Goal: Navigation & Orientation: Find specific page/section

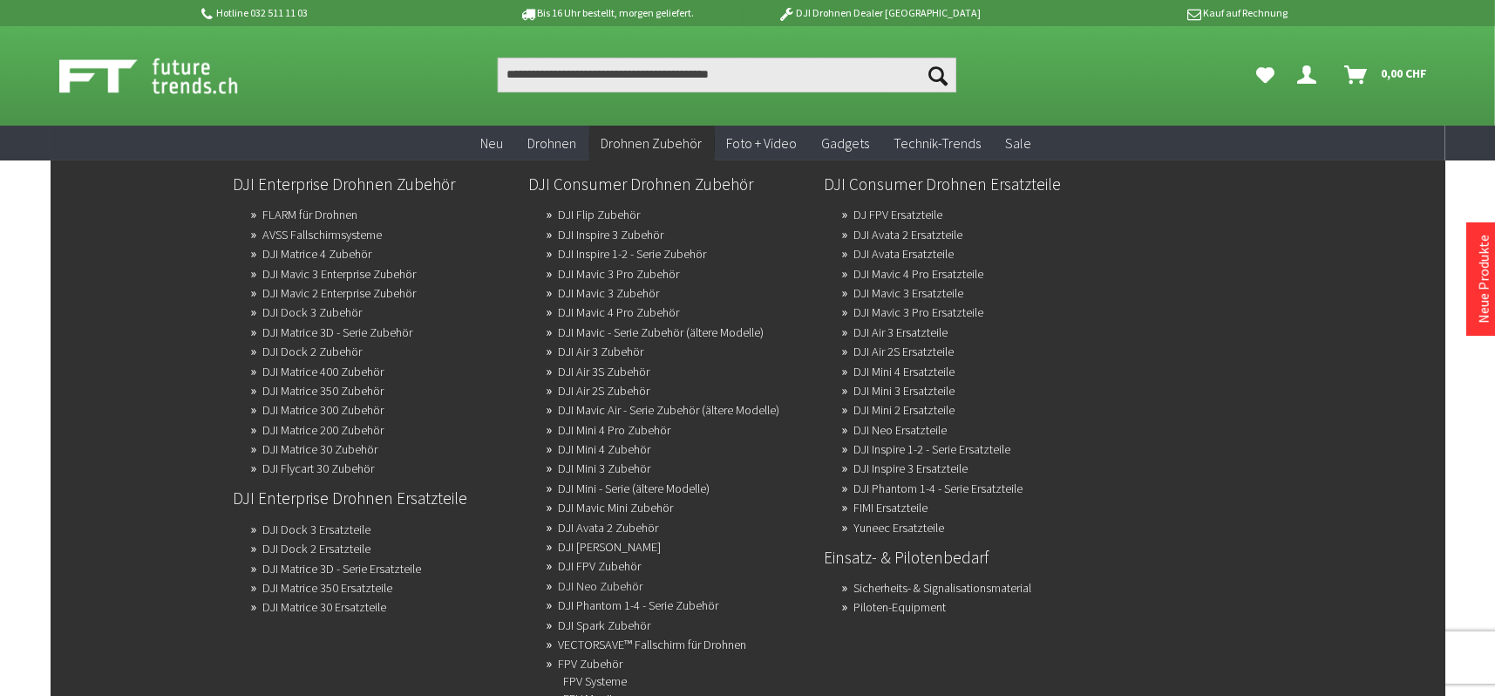
click at [634, 580] on link "DJI Neo Zubehör" at bounding box center [601, 586] width 85 height 24
click at [642, 422] on link "DJI Mini 4 Pro Zubehör" at bounding box center [615, 430] width 112 height 24
click at [635, 460] on link "DJI Mini 3 Zubehör" at bounding box center [605, 468] width 92 height 24
click at [939, 386] on link "DJI Mini 3 Ersatzteile" at bounding box center [904, 390] width 101 height 24
click at [937, 345] on link "DJI Air 2S Ersatzteile" at bounding box center [904, 351] width 100 height 24
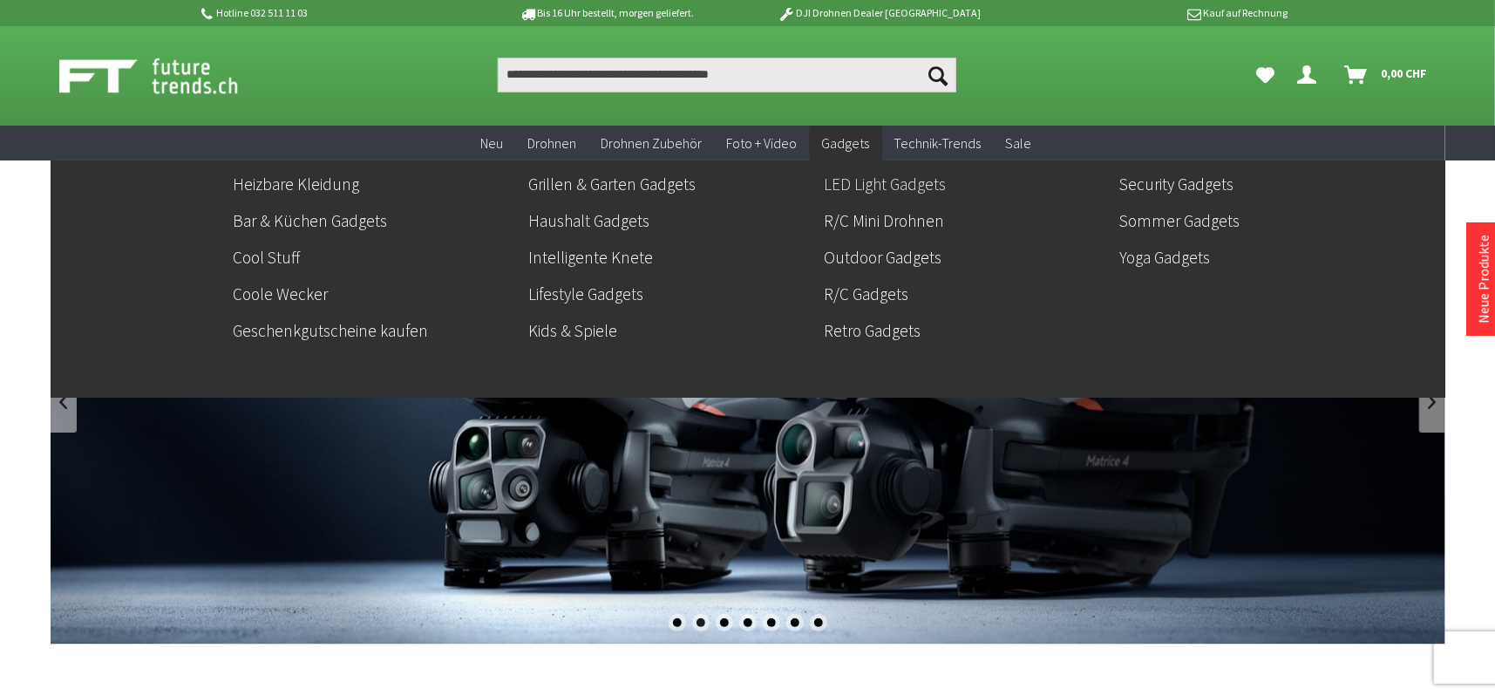
click at [864, 185] on link "LED Light Gadgets" at bounding box center [966, 184] width 282 height 30
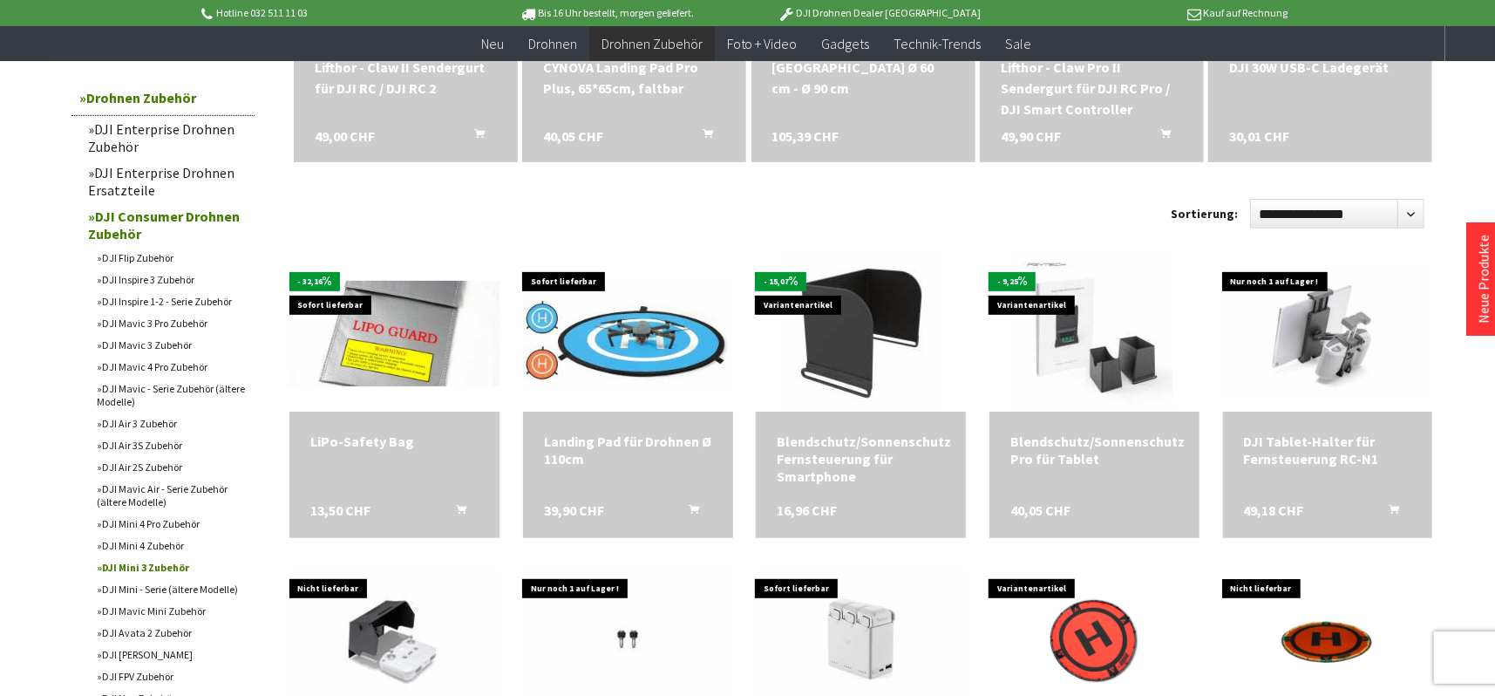
scroll to position [523, 0]
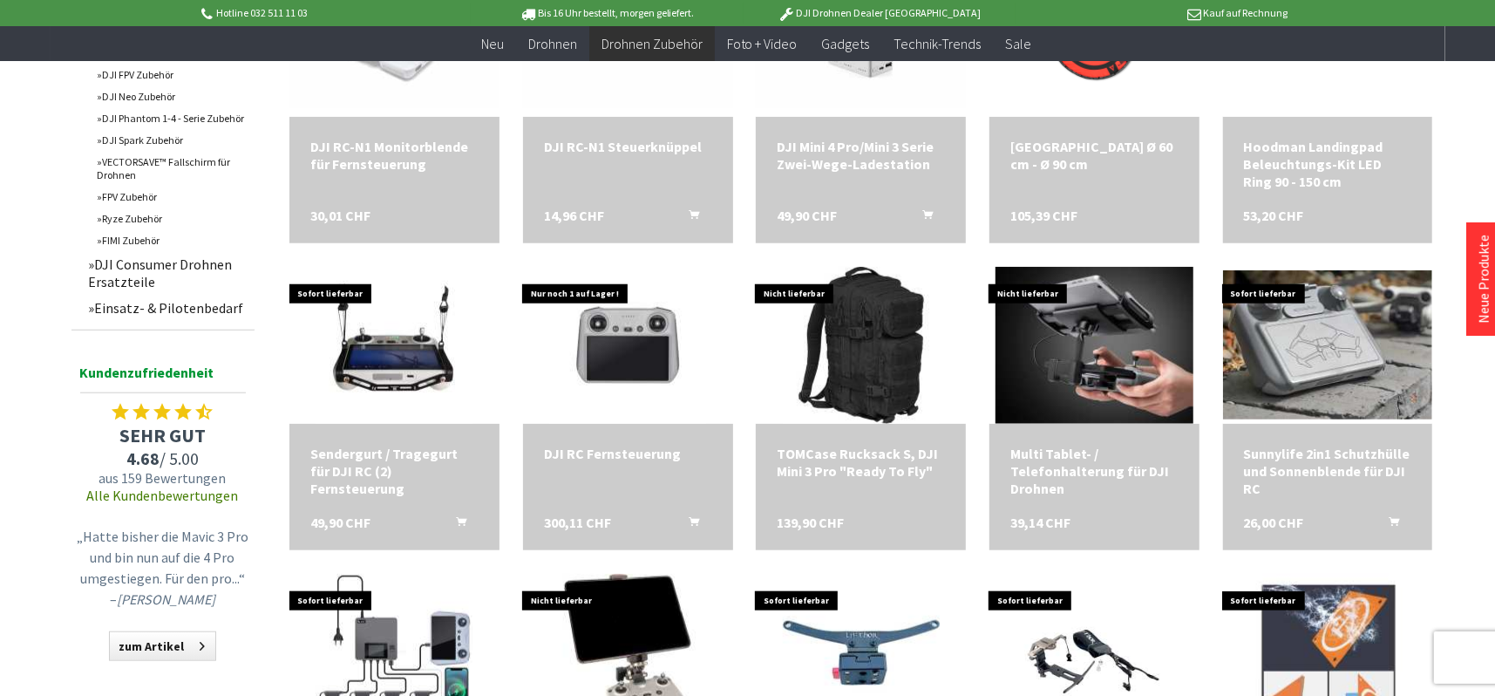
scroll to position [1046, 0]
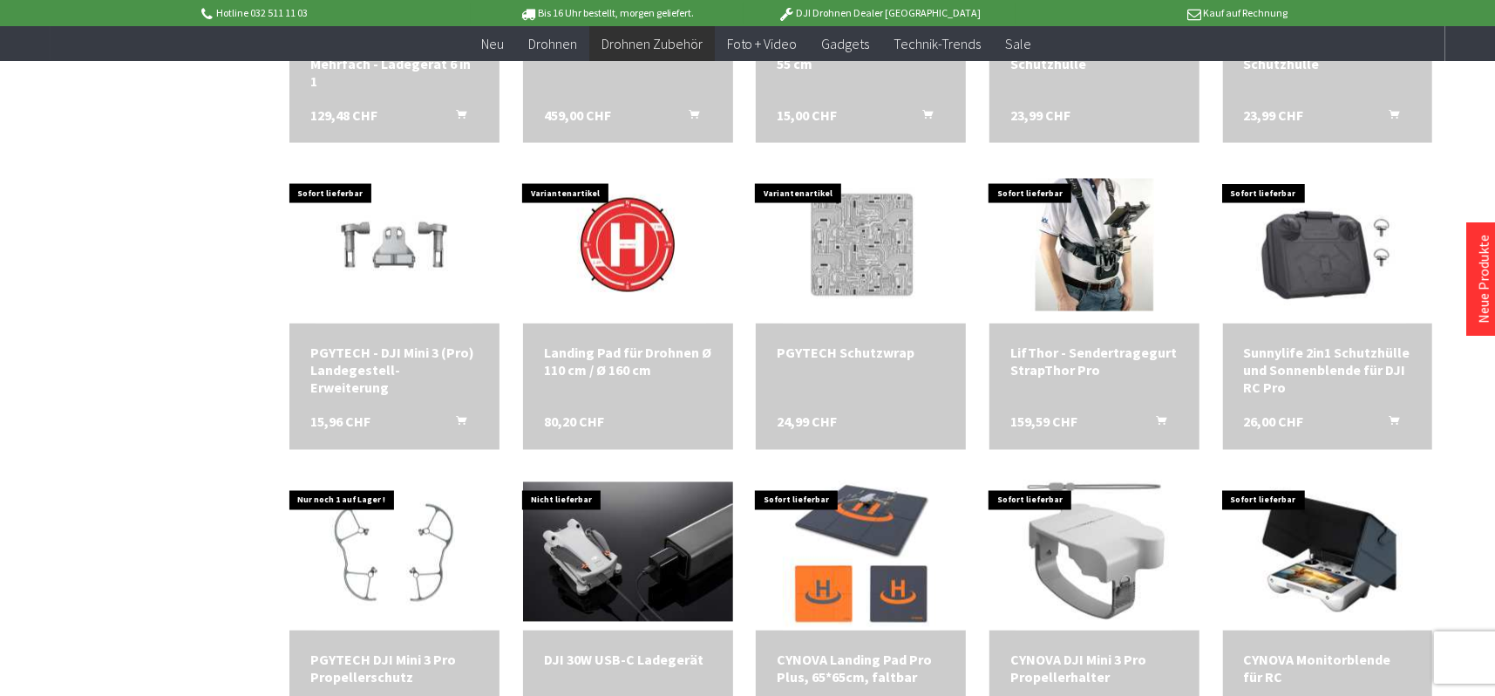
scroll to position [2092, 0]
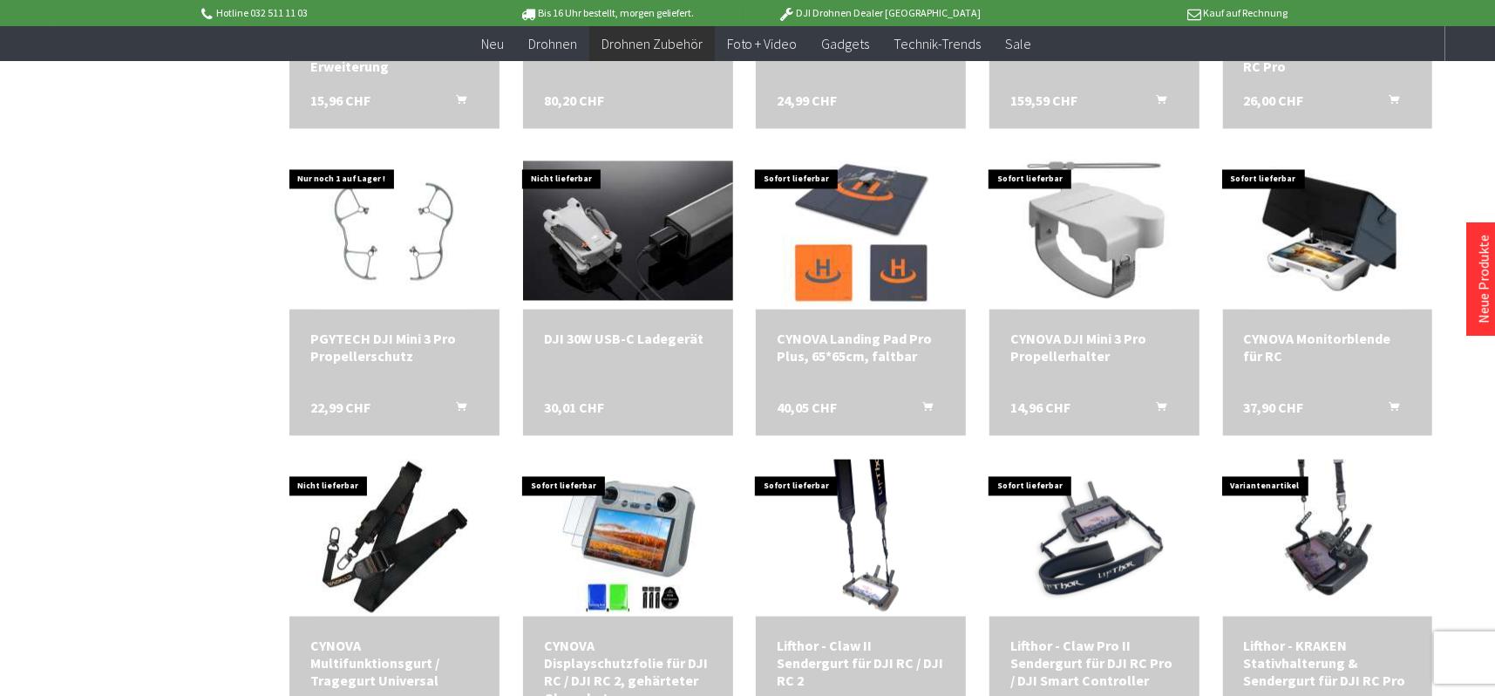
scroll to position [2353, 0]
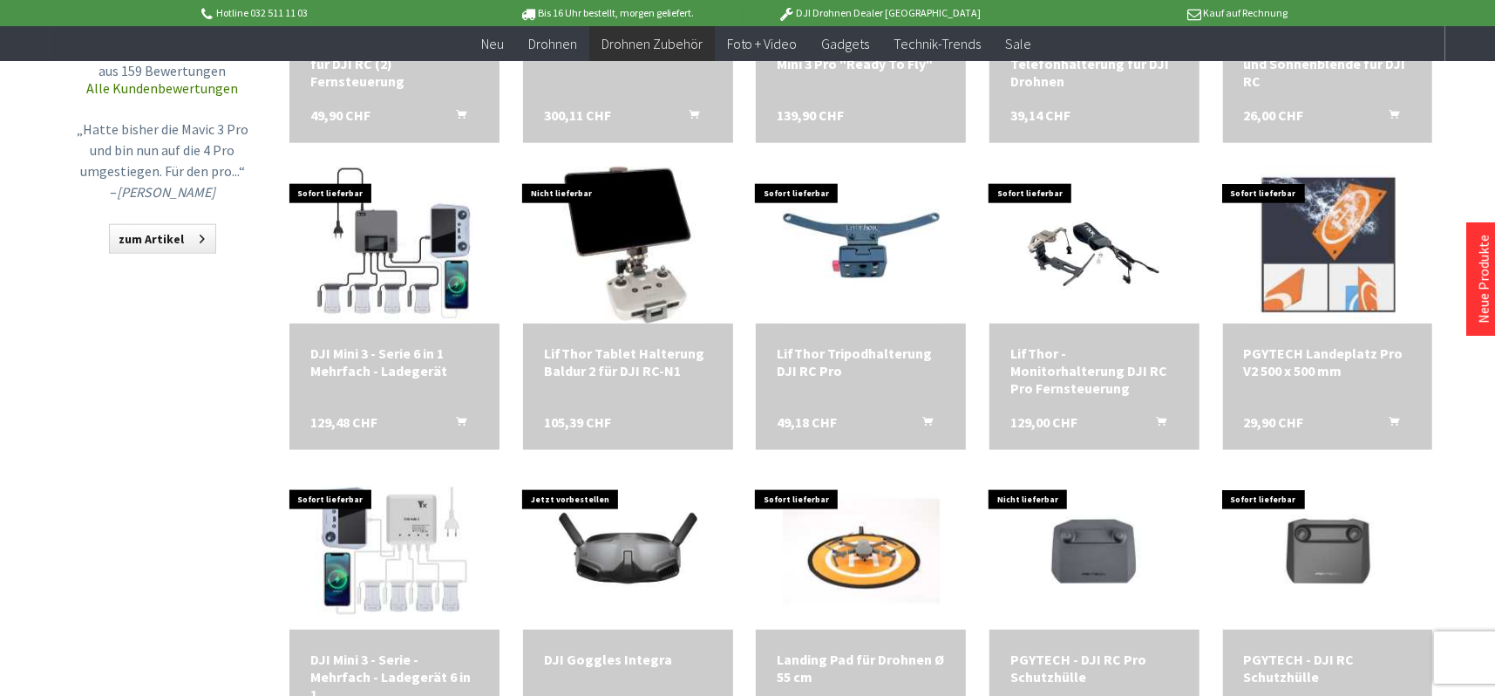
scroll to position [1395, 0]
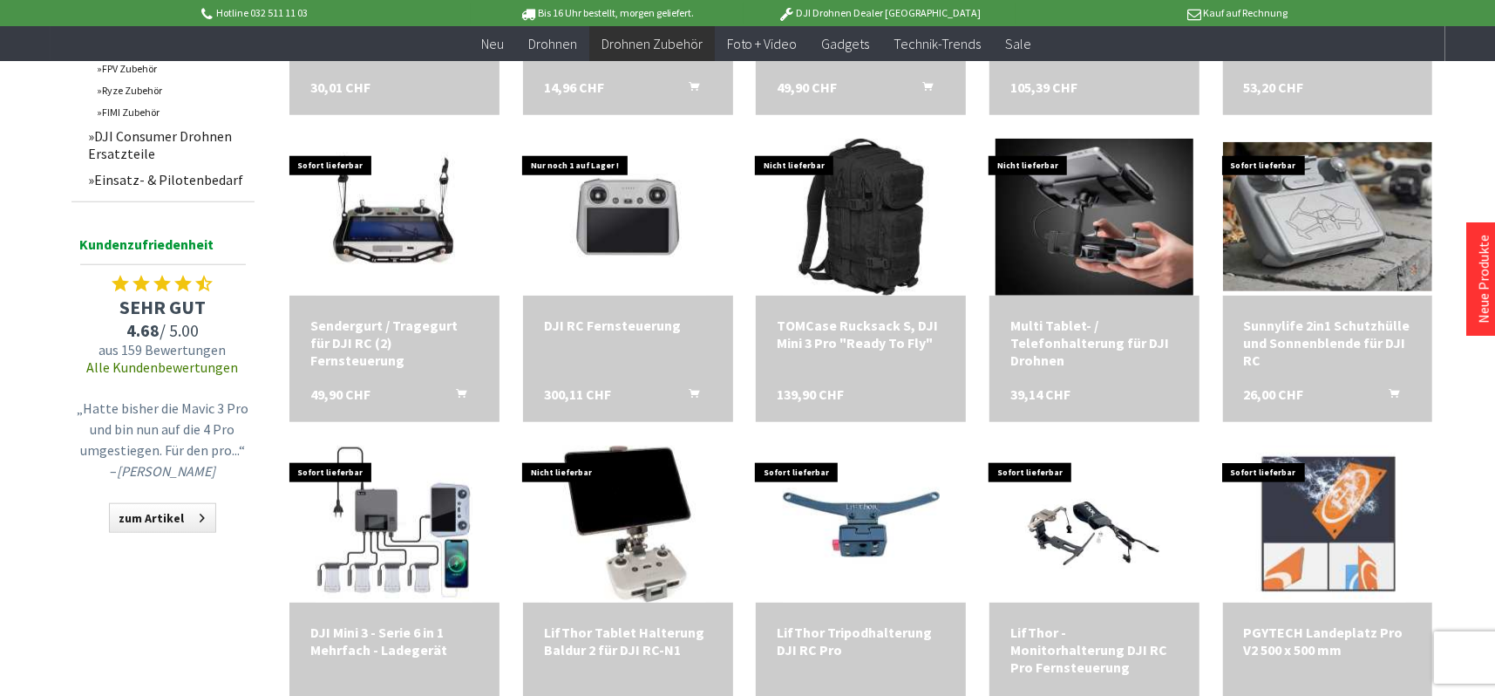
scroll to position [1133, 0]
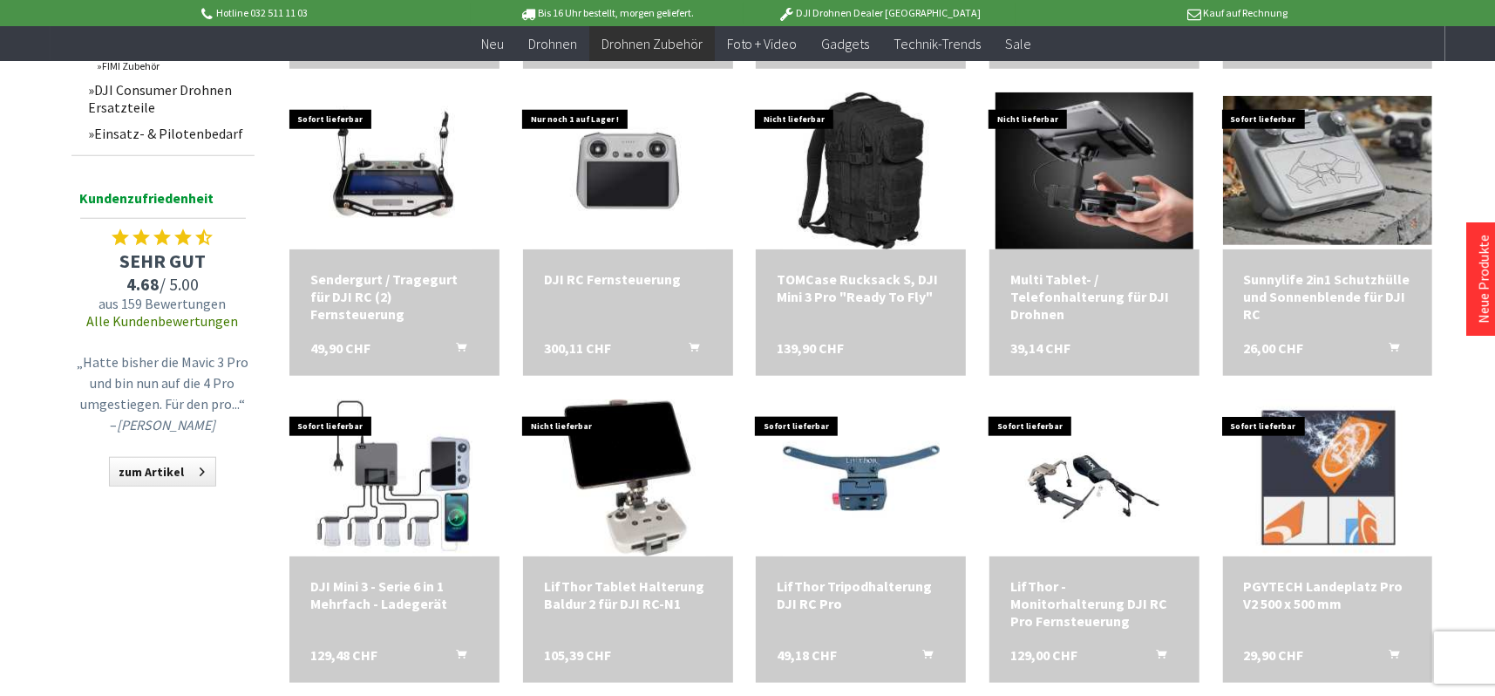
scroll to position [1220, 0]
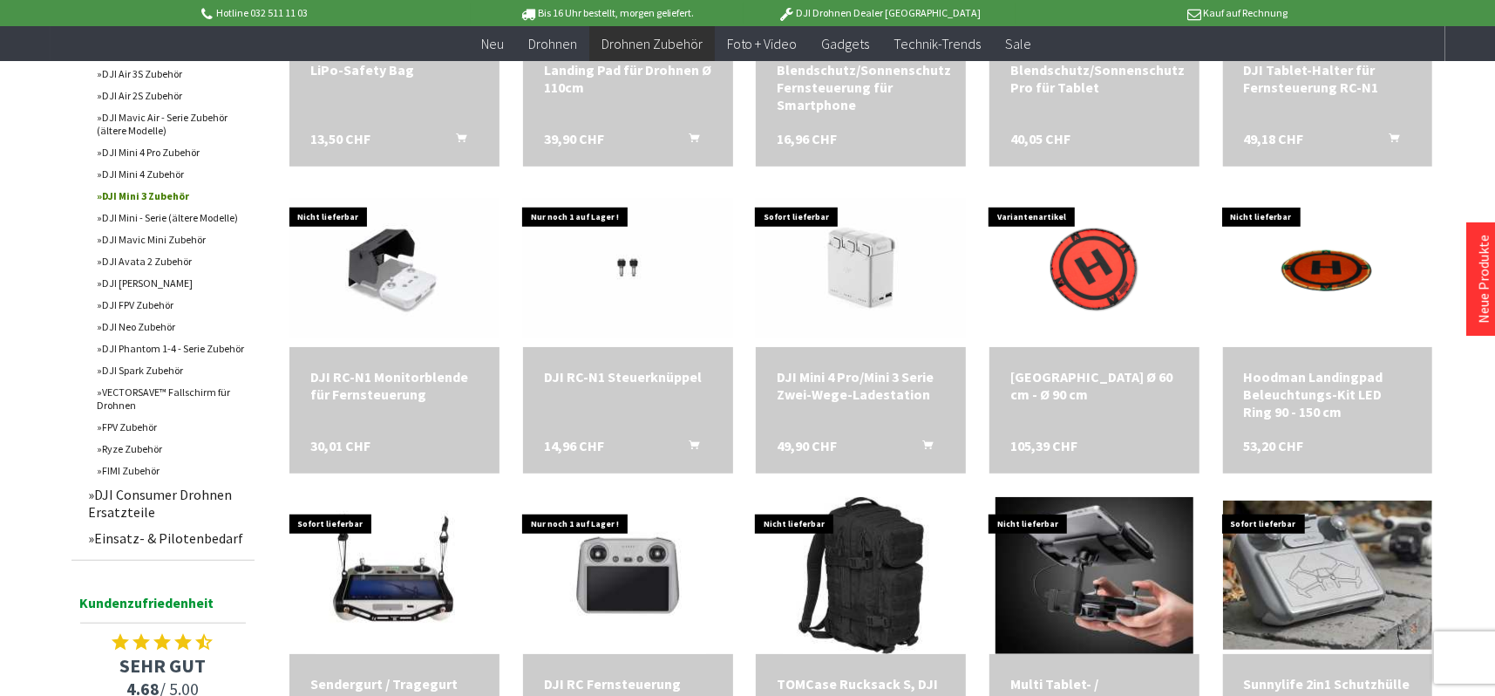
scroll to position [784, 0]
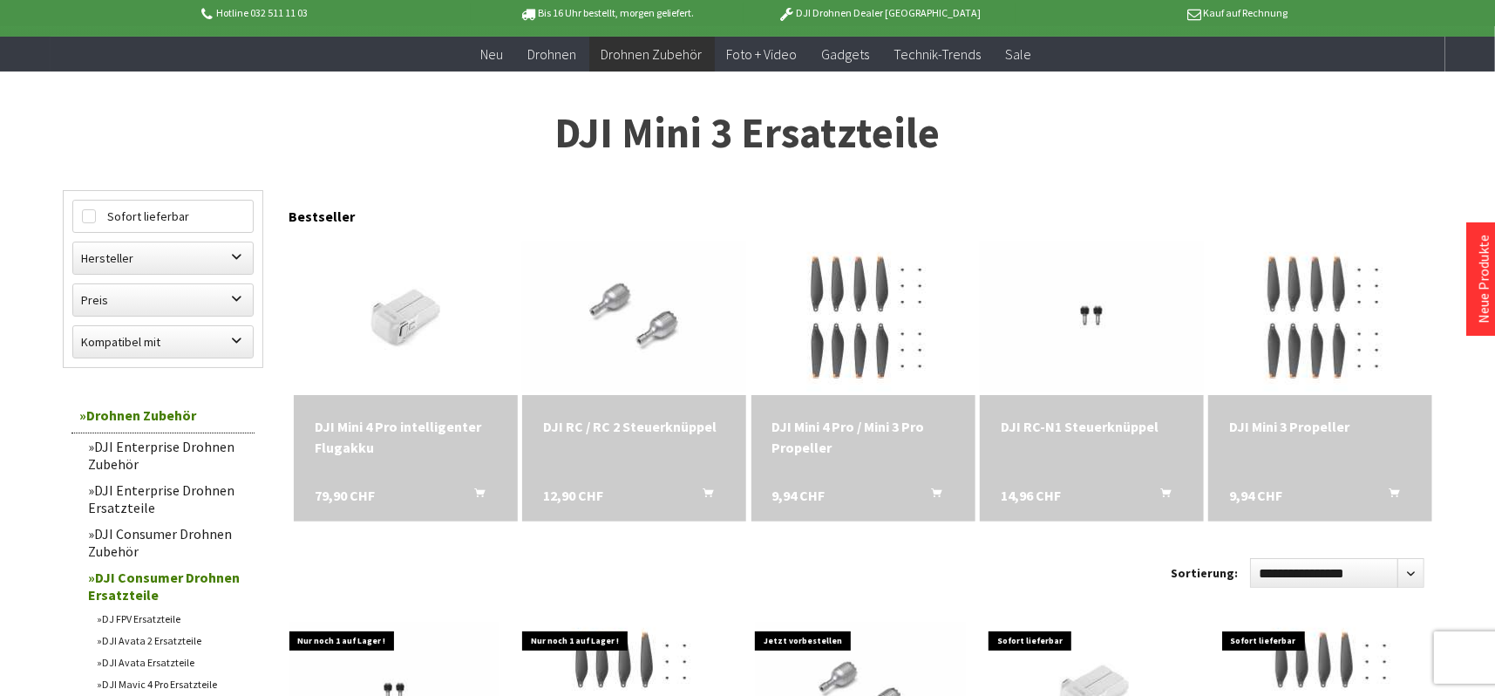
scroll to position [87, 0]
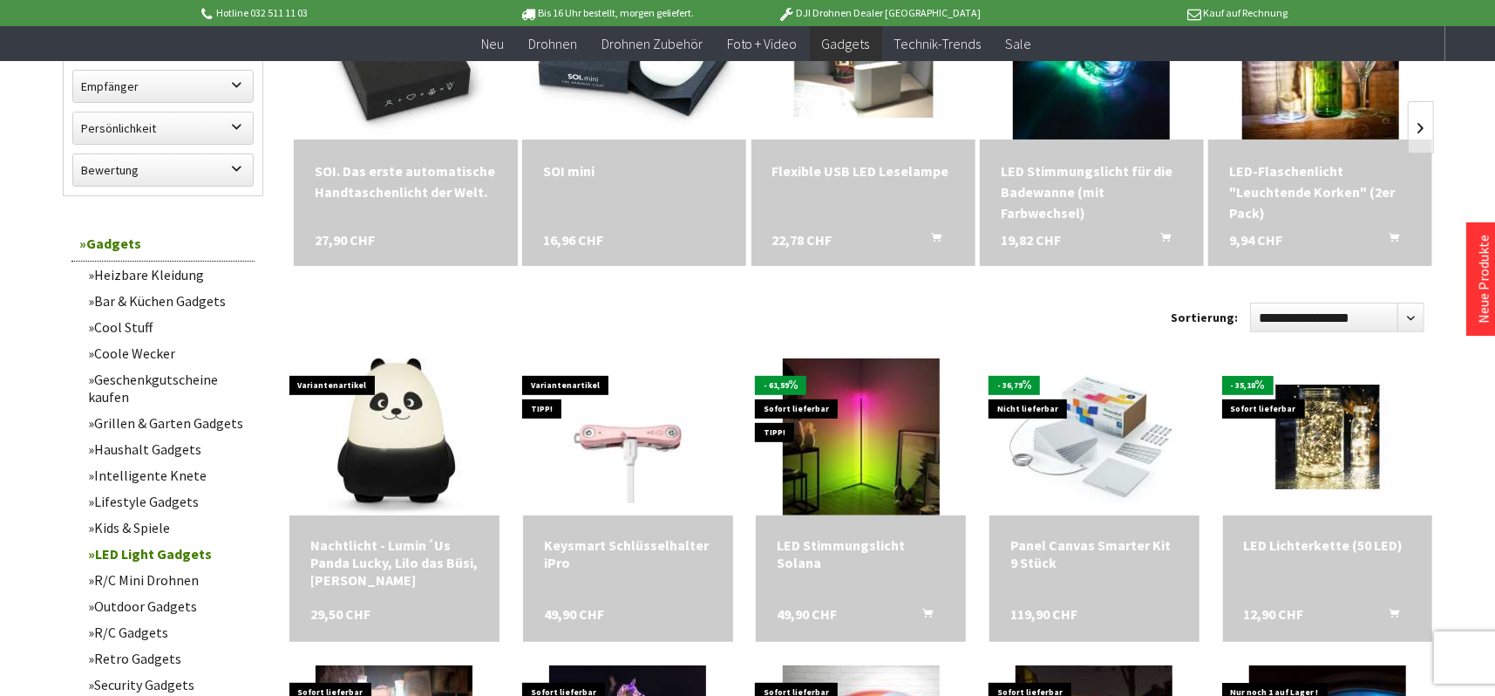
scroll to position [349, 0]
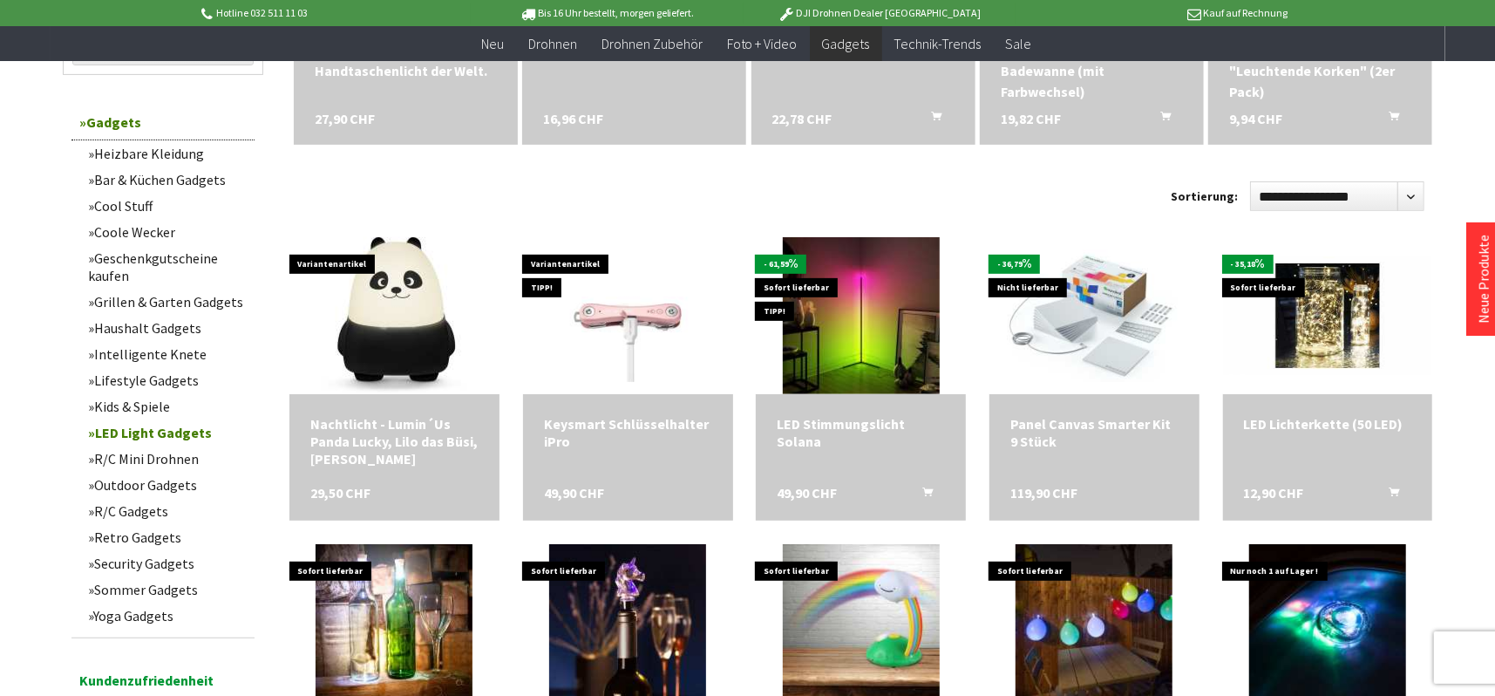
scroll to position [697, 0]
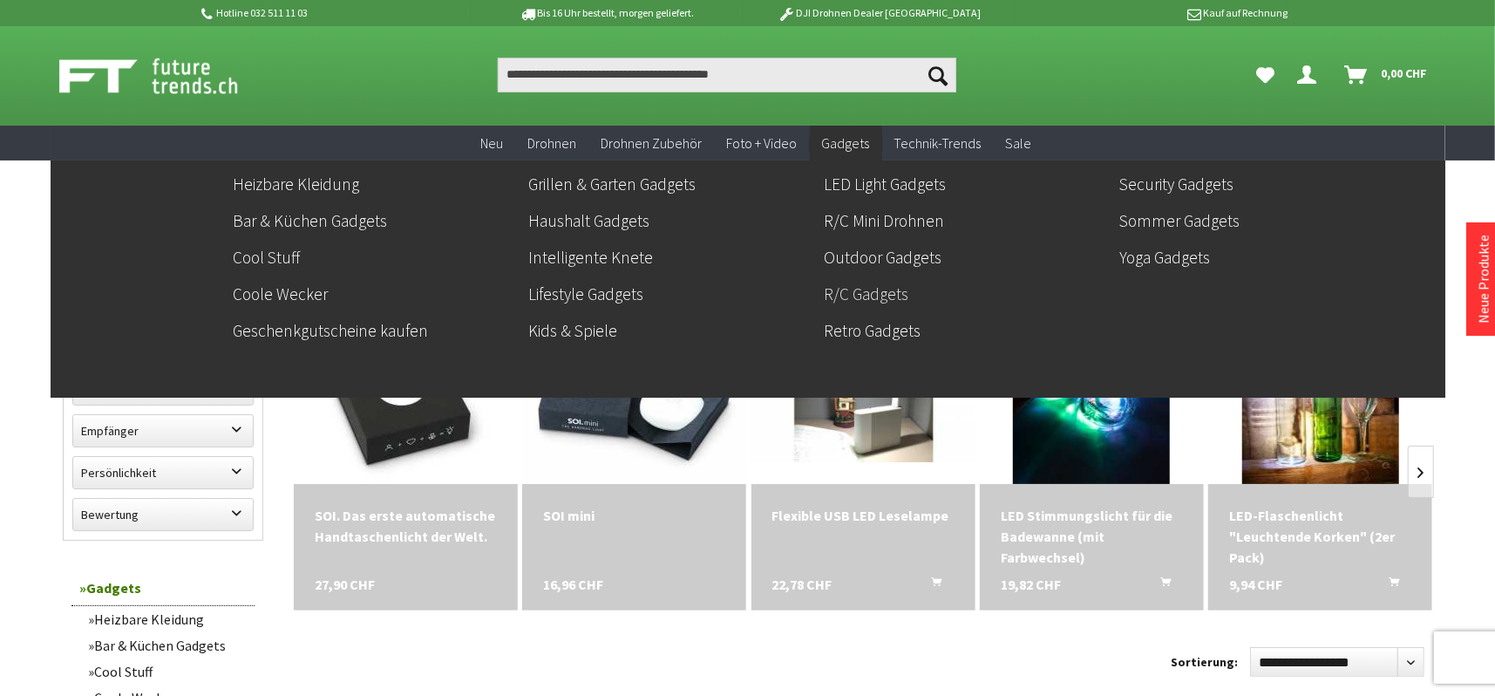
click at [877, 286] on link "R/C Gadgets" at bounding box center [966, 294] width 282 height 30
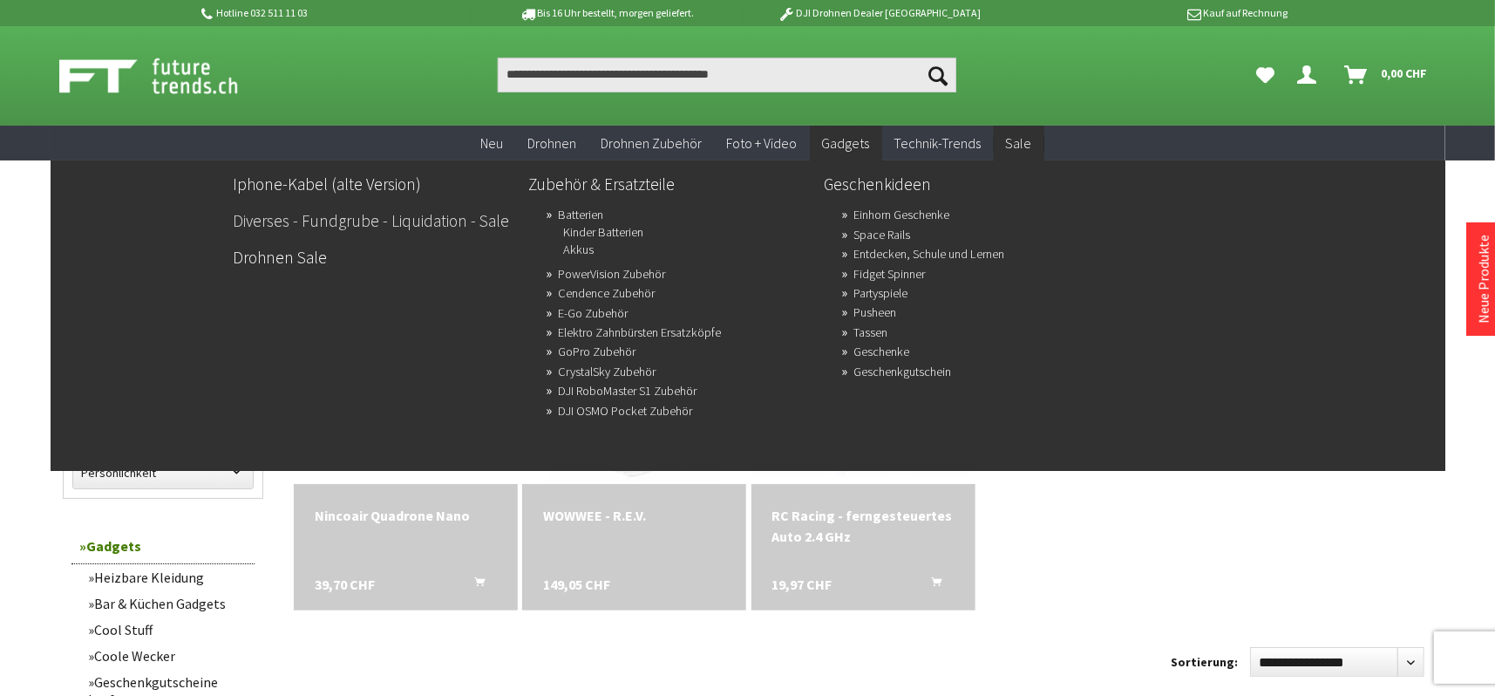
click at [426, 209] on link "Diverses - Fundgrube - Liquidation - Sale" at bounding box center [375, 221] width 282 height 30
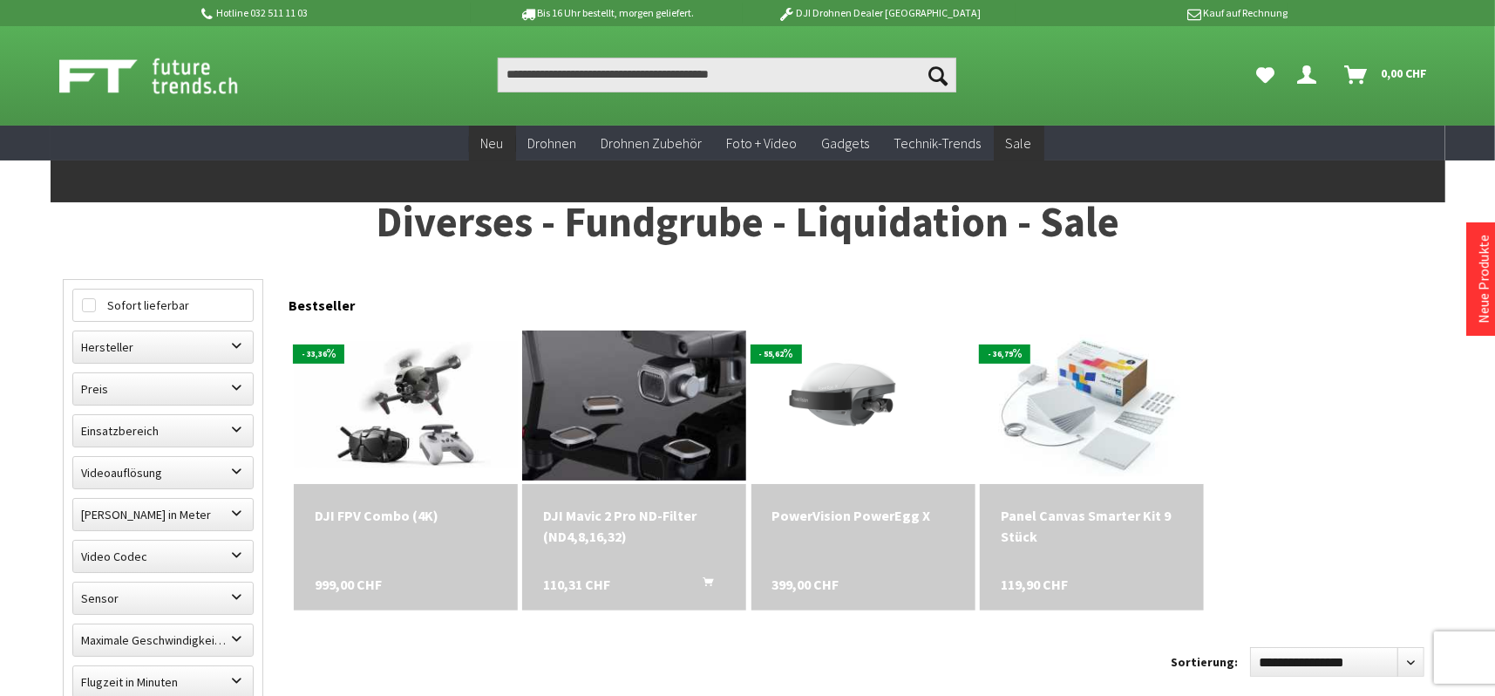
click at [499, 138] on span "Neu" at bounding box center [492, 142] width 23 height 17
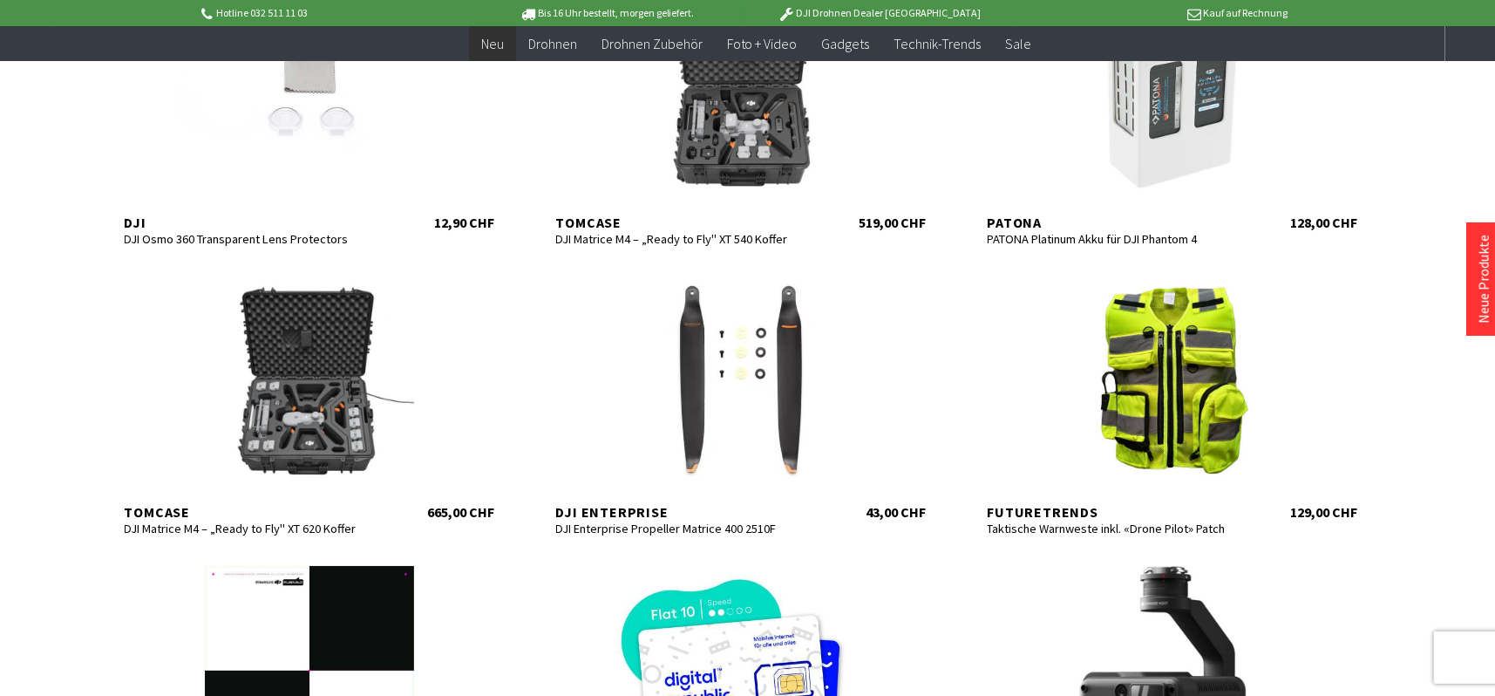
scroll to position [784, 0]
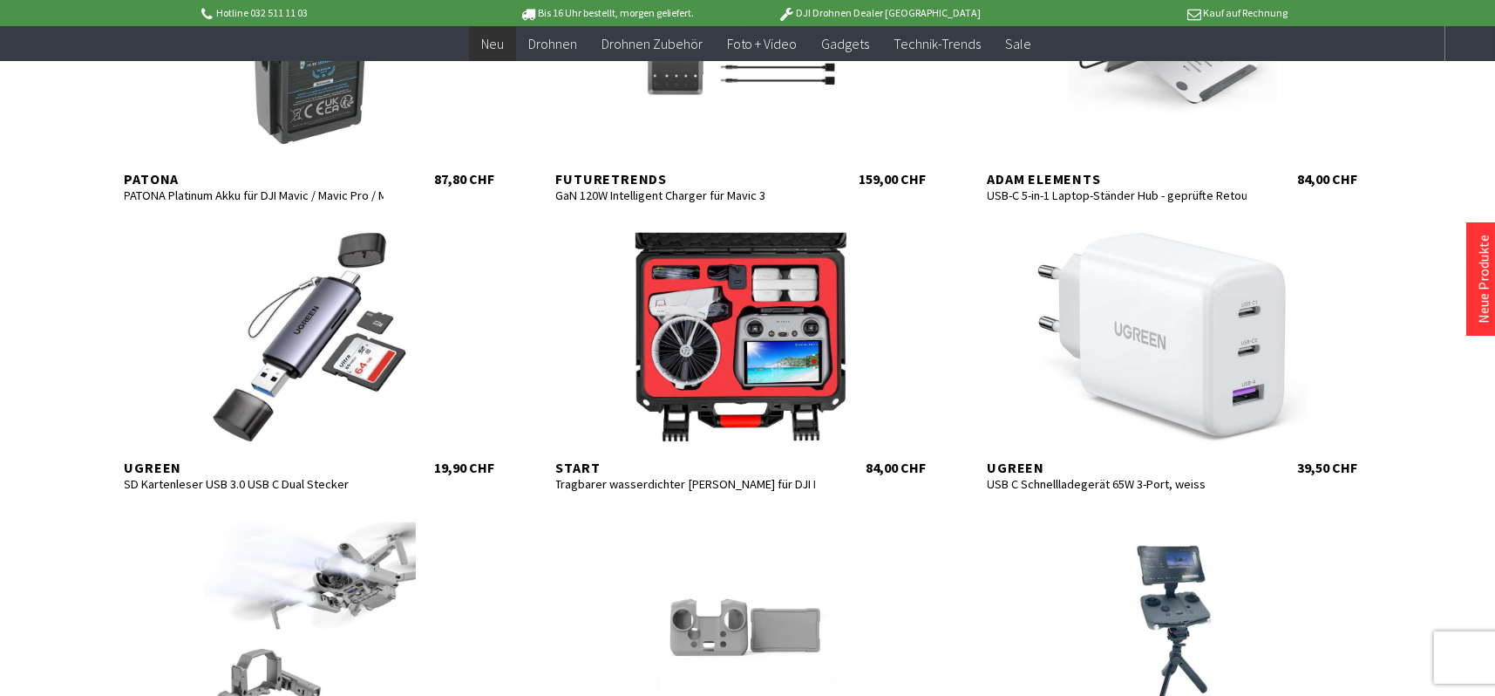
scroll to position [1918, 0]
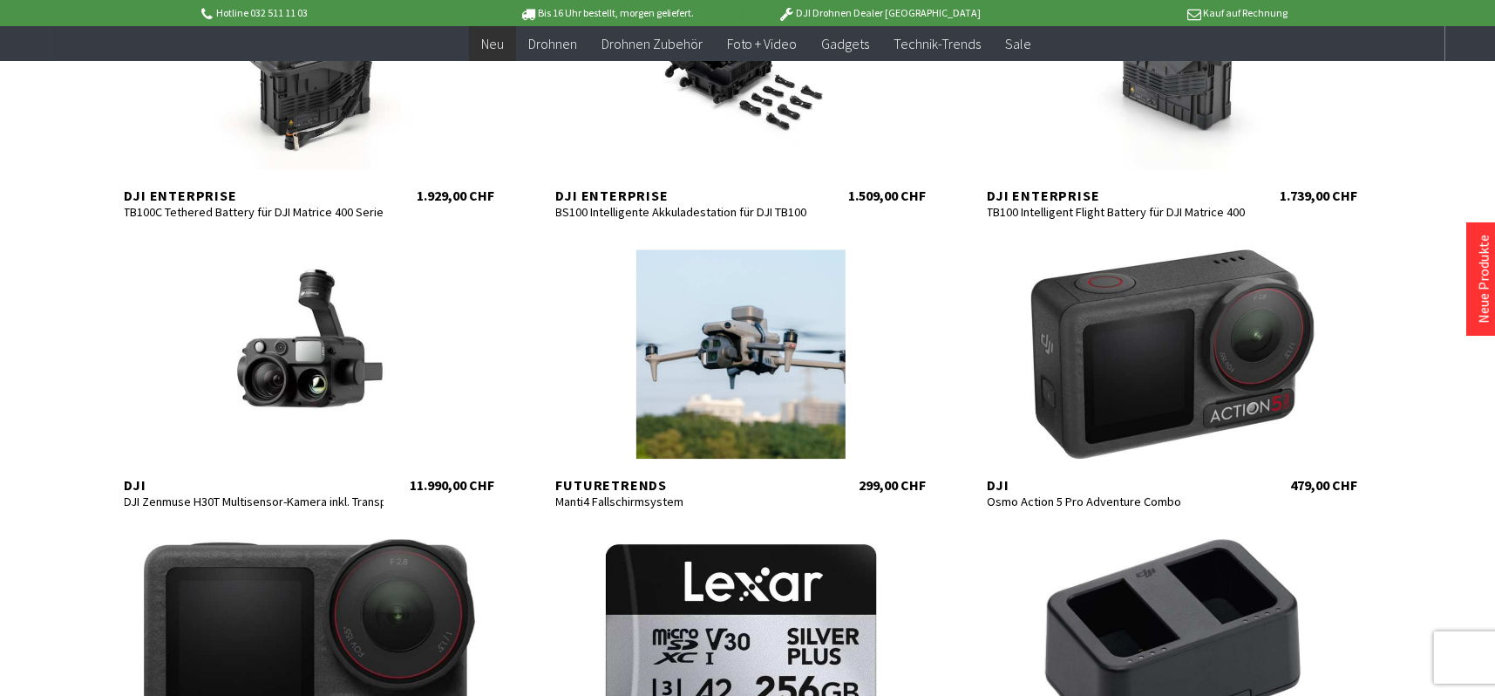
scroll to position [3051, 0]
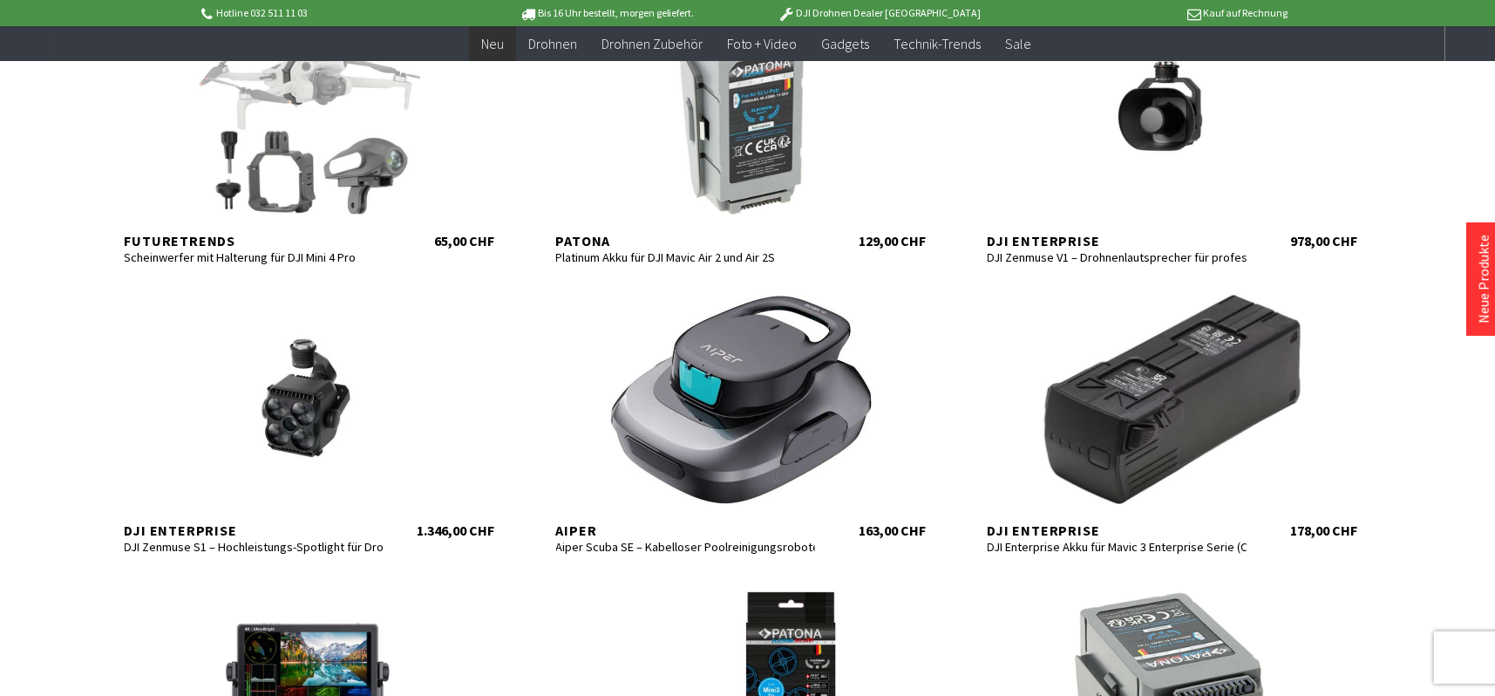
scroll to position [4184, 0]
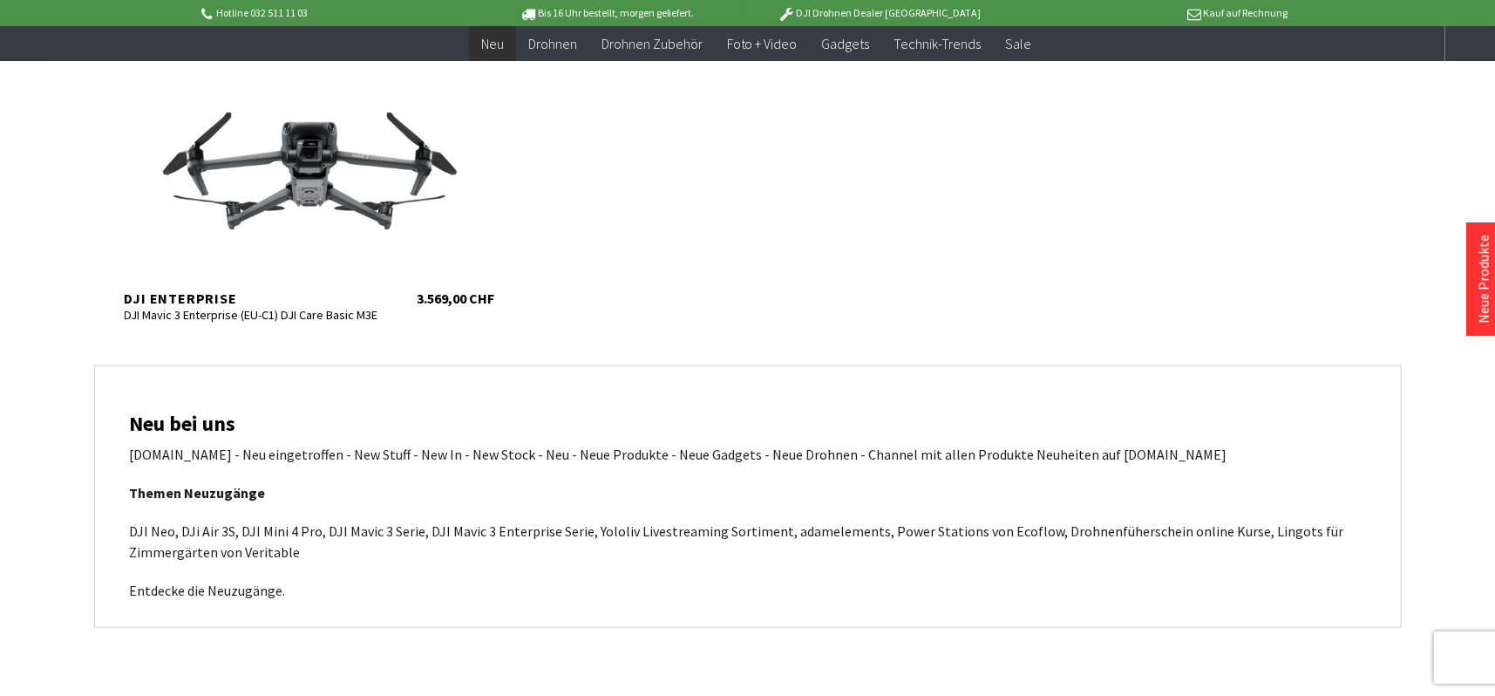
scroll to position [5840, 0]
